Goal: Information Seeking & Learning: Find specific page/section

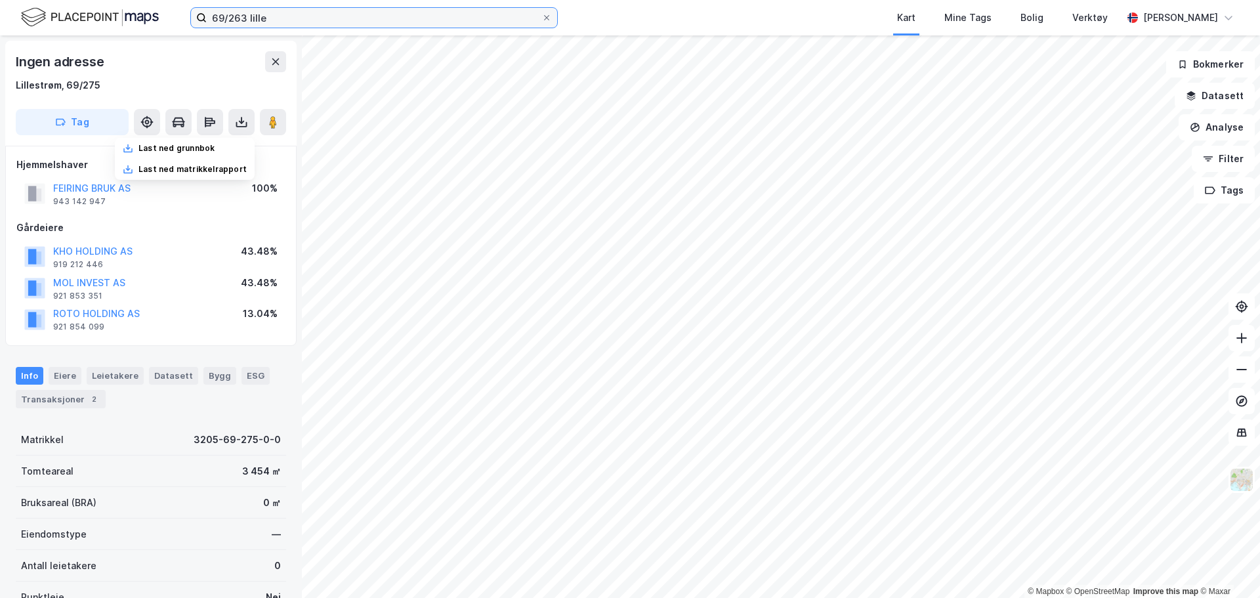
click at [268, 8] on input "69/263 lille" at bounding box center [374, 18] width 335 height 20
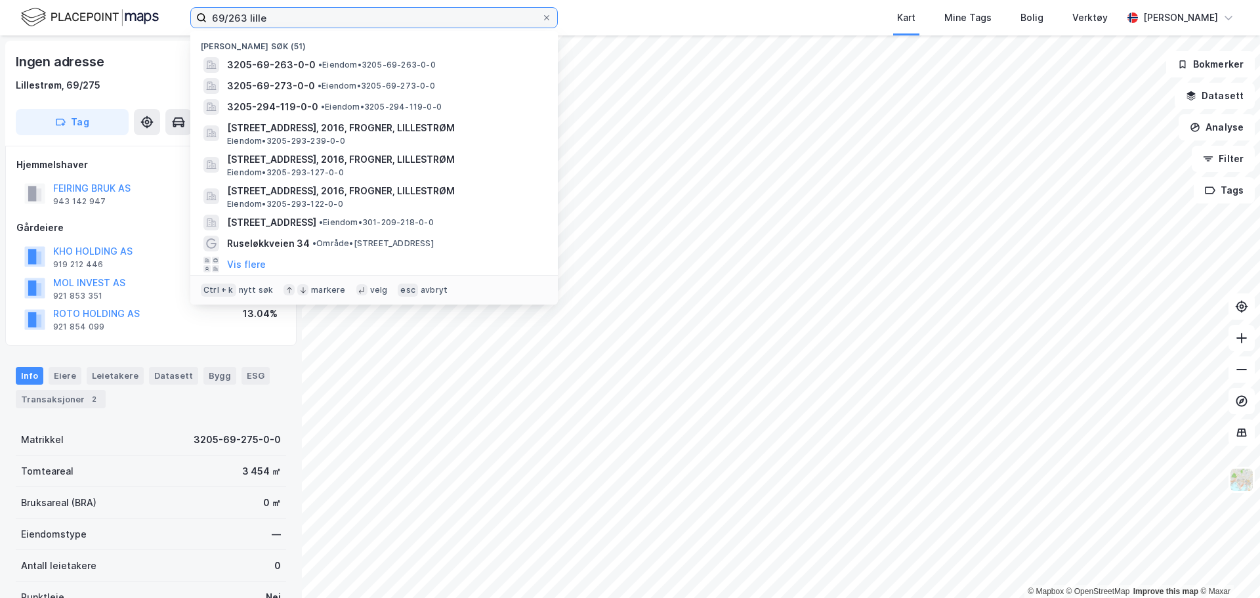
click at [270, 8] on input "69/263 lille" at bounding box center [374, 18] width 335 height 20
click at [271, 8] on input "69/263 lille" at bounding box center [374, 18] width 335 height 20
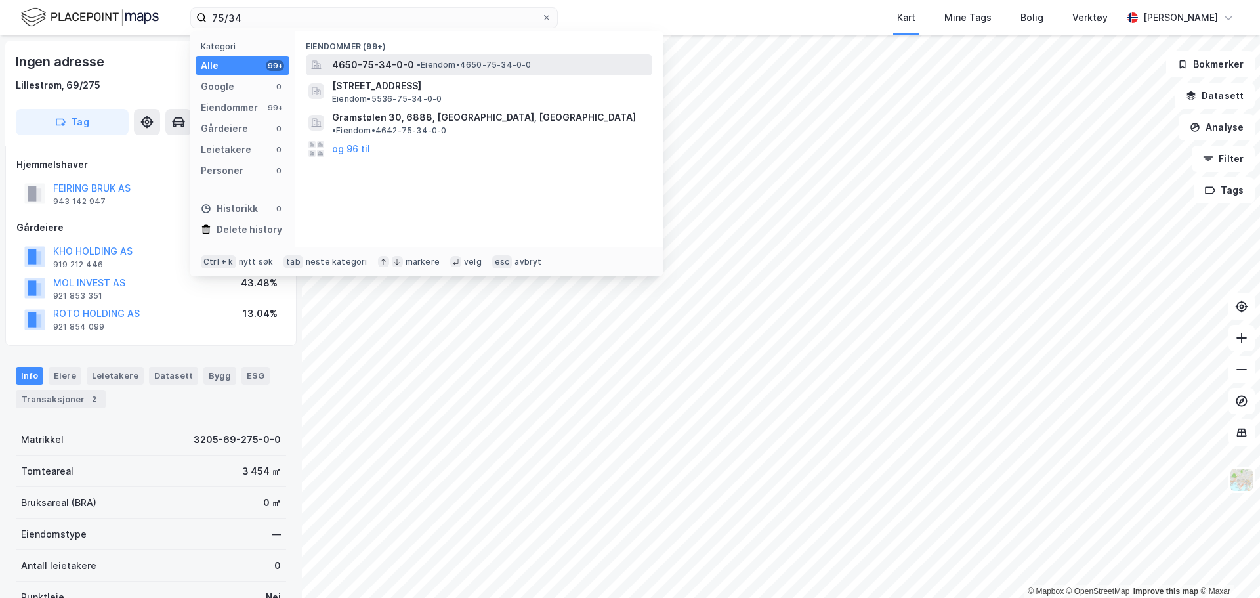
click at [343, 55] on div "4650-75-34-0-0 • Eiendom • 4650-75-34-0-0" at bounding box center [479, 64] width 346 height 21
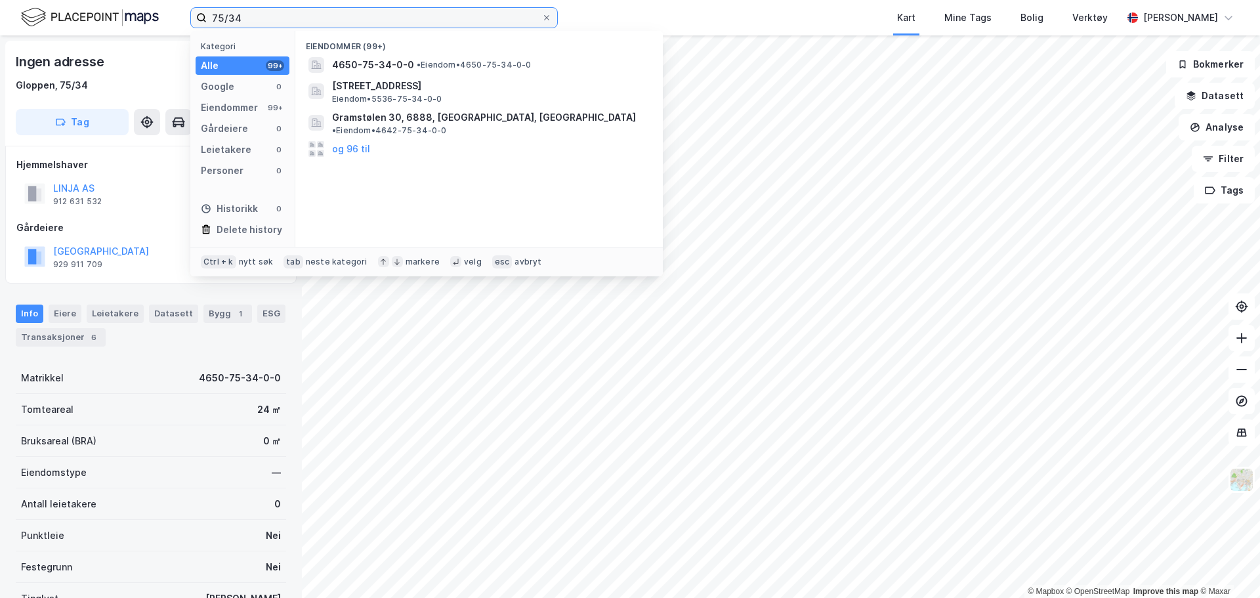
click at [359, 7] on label "75/34" at bounding box center [373, 17] width 367 height 21
click at [359, 8] on input "75/34" at bounding box center [374, 18] width 335 height 20
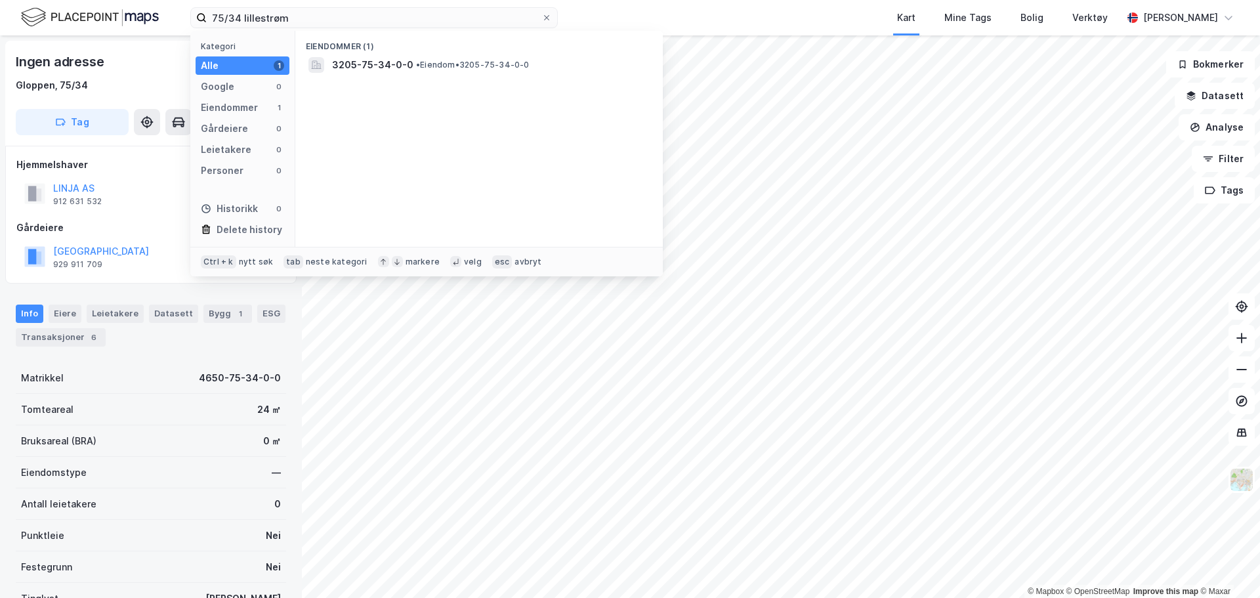
click at [445, 52] on div "Eiendommer (1)" at bounding box center [478, 43] width 367 height 24
click at [447, 60] on span "• Eiendom • 3205-75-34-0-0" at bounding box center [472, 65] width 113 height 10
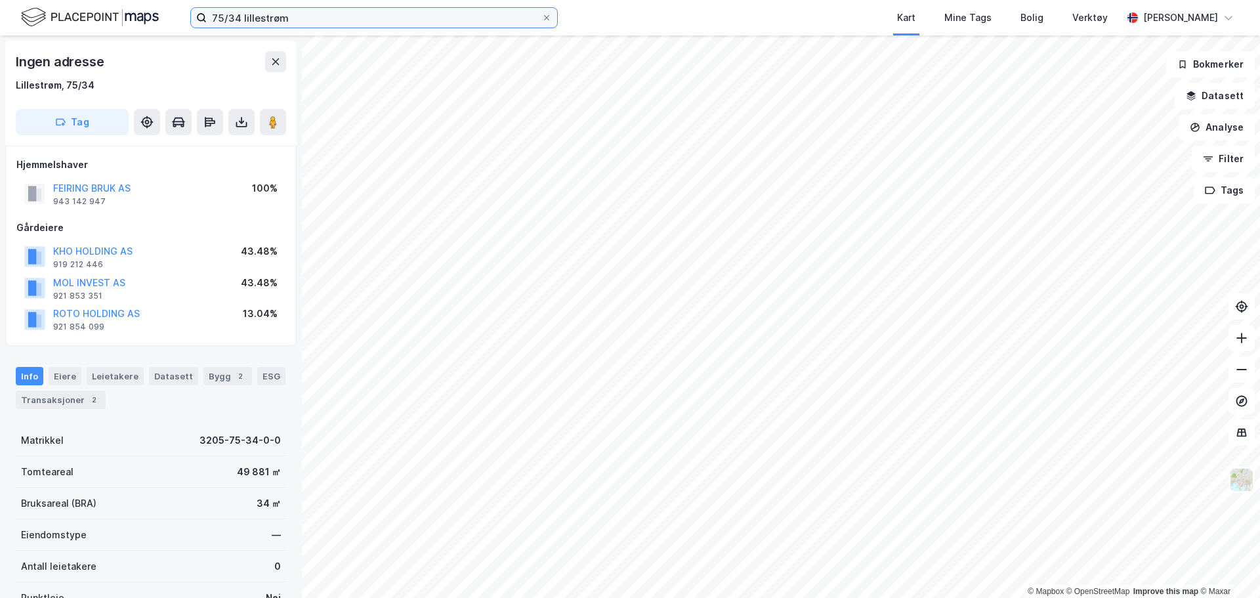
click at [218, 20] on input "75/34 lillestrøm" at bounding box center [374, 18] width 335 height 20
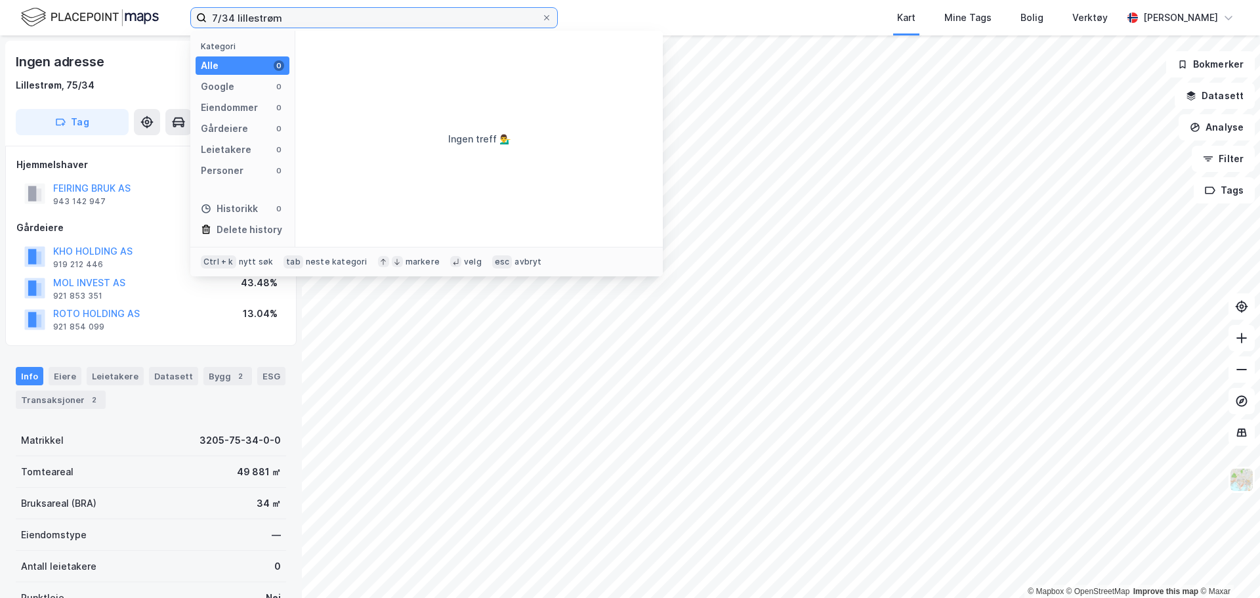
type input "75/34 lillestrøm"
